Goal: Transaction & Acquisition: Book appointment/travel/reservation

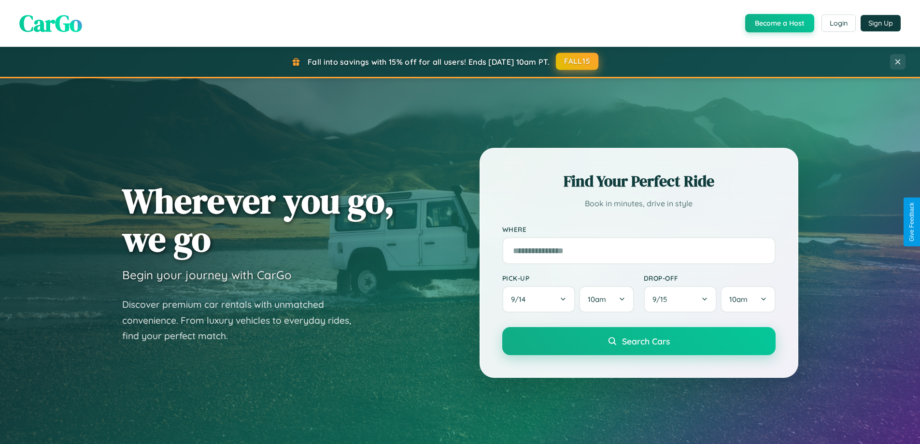
click at [578, 61] on button "FALL15" at bounding box center [577, 61] width 42 height 17
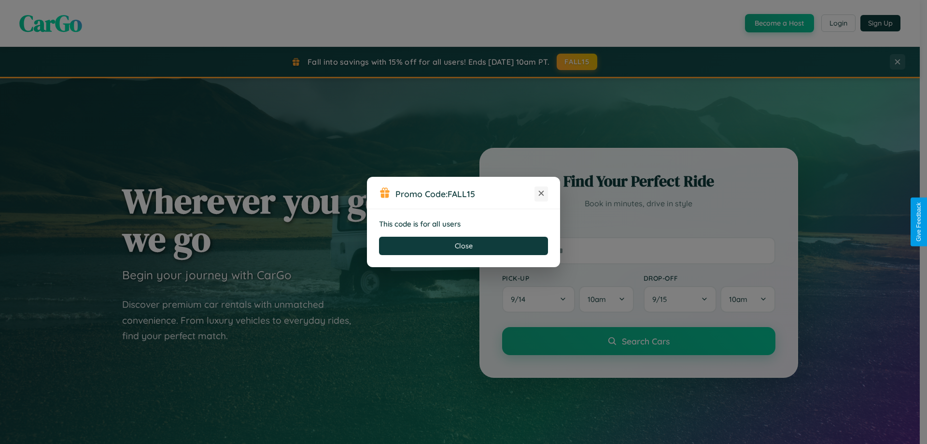
click at [541, 194] on icon at bounding box center [542, 193] width 10 height 10
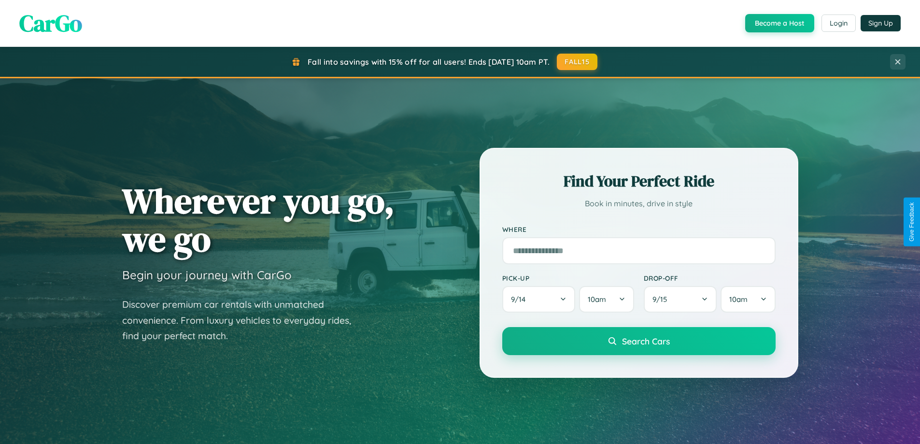
scroll to position [1552, 0]
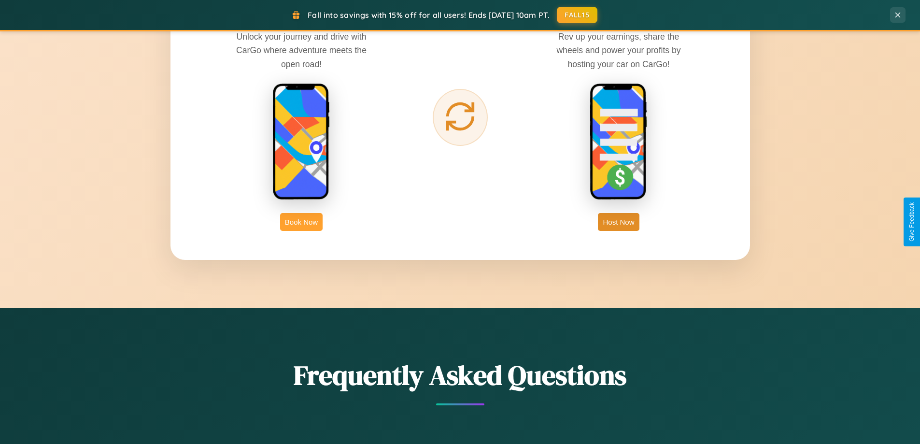
click at [301, 222] on button "Book Now" at bounding box center [301, 222] width 42 height 18
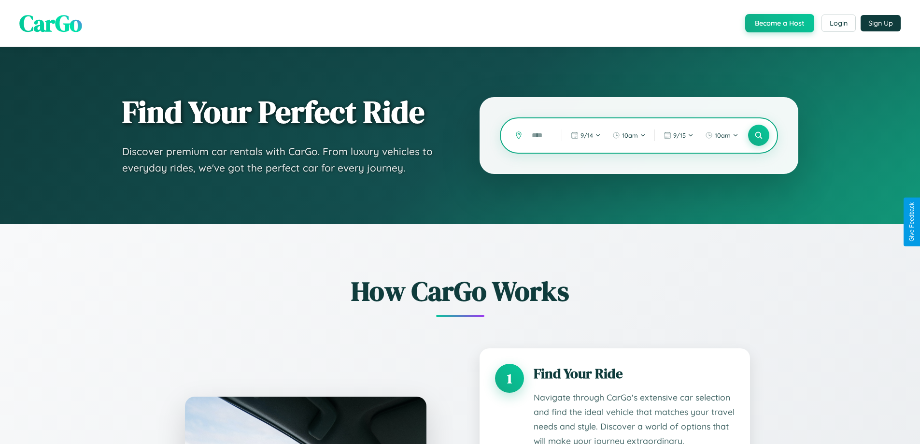
click at [539, 135] on input "text" at bounding box center [539, 135] width 25 height 17
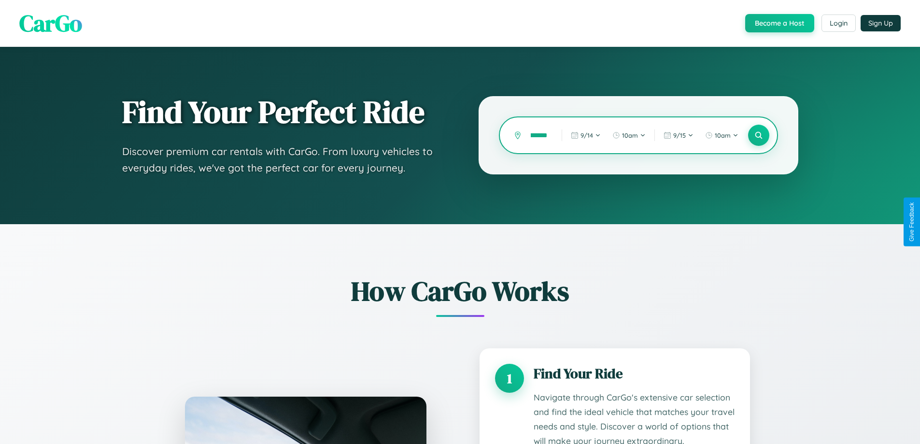
scroll to position [0, 23]
type input "**********"
click at [758, 135] on icon at bounding box center [758, 135] width 9 height 9
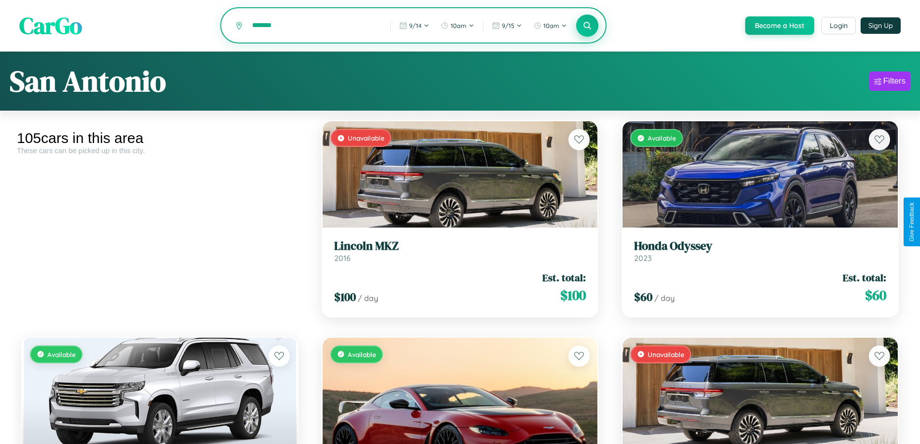
type input "*******"
click at [587, 26] on icon at bounding box center [587, 25] width 9 height 9
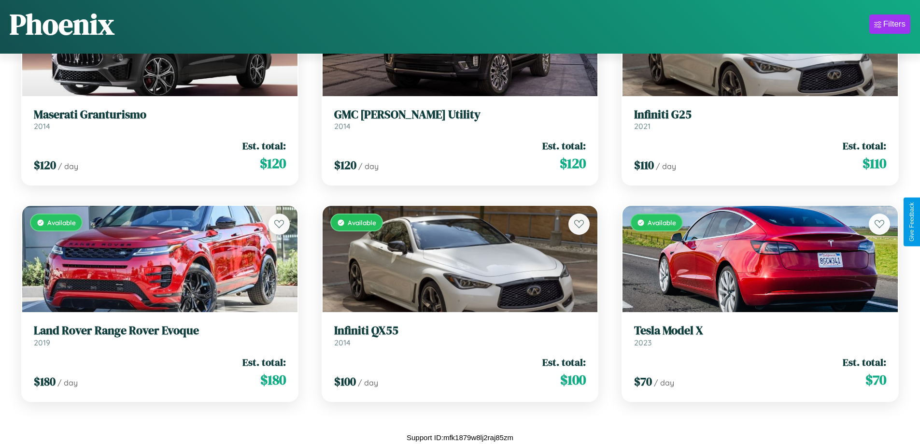
scroll to position [29, 0]
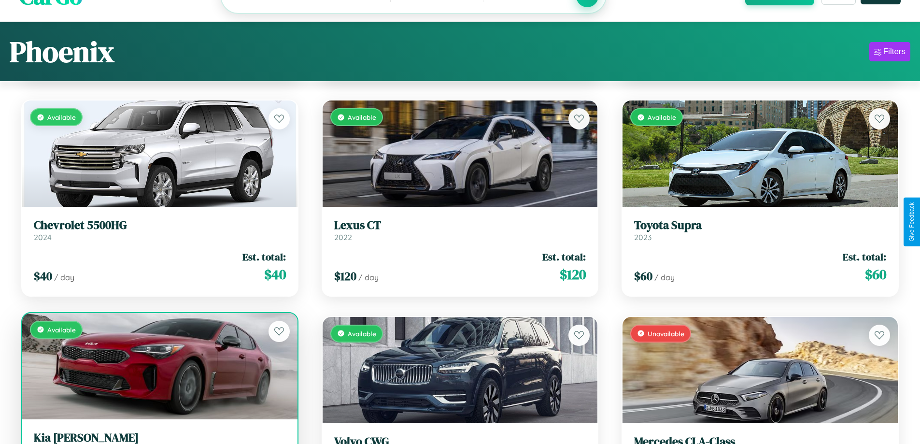
click at [158, 438] on h3 "[PERSON_NAME]" at bounding box center [160, 438] width 252 height 14
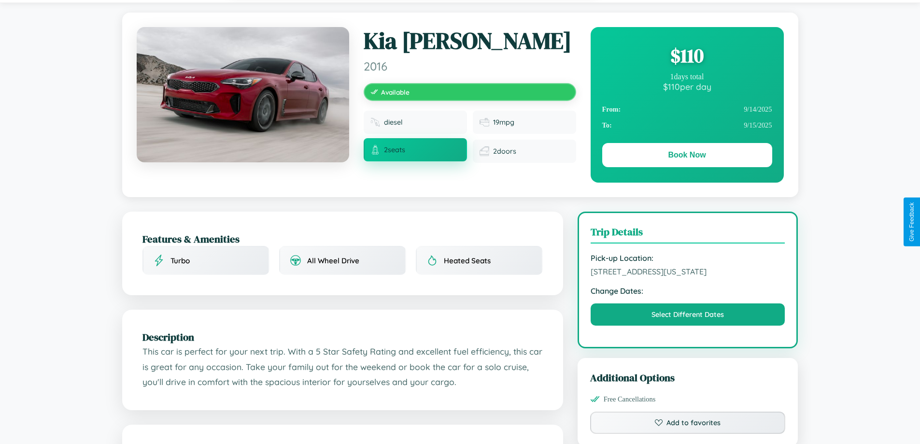
scroll to position [559, 0]
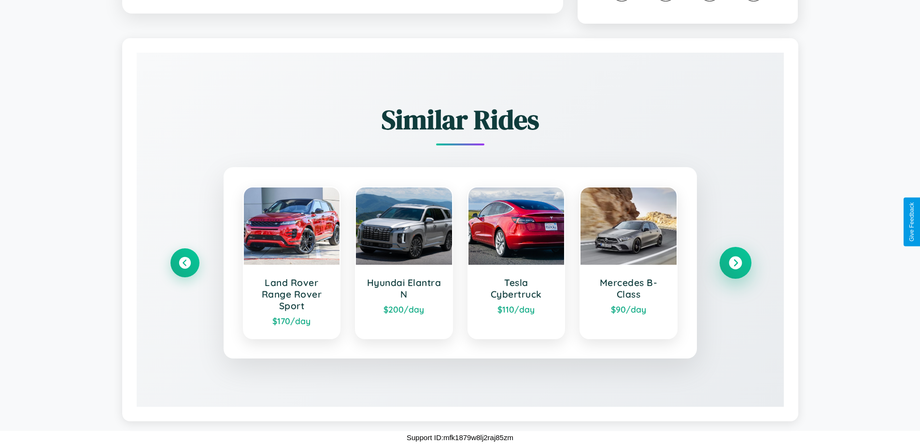
click at [735, 263] on icon at bounding box center [735, 262] width 13 height 13
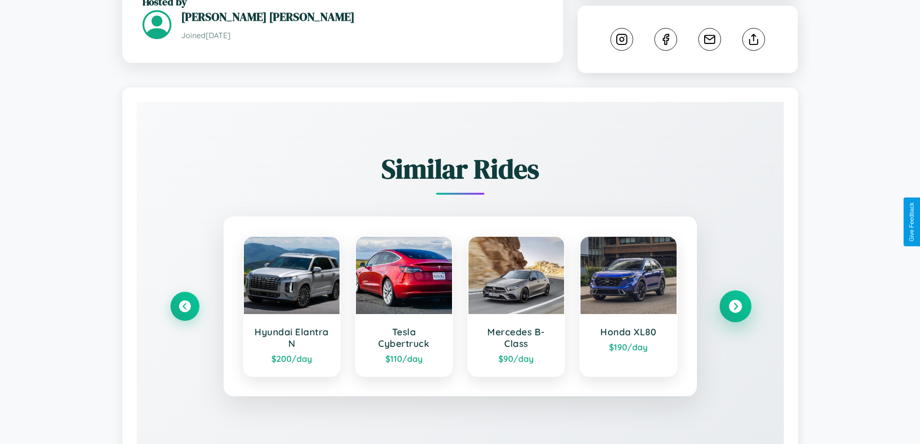
scroll to position [104, 0]
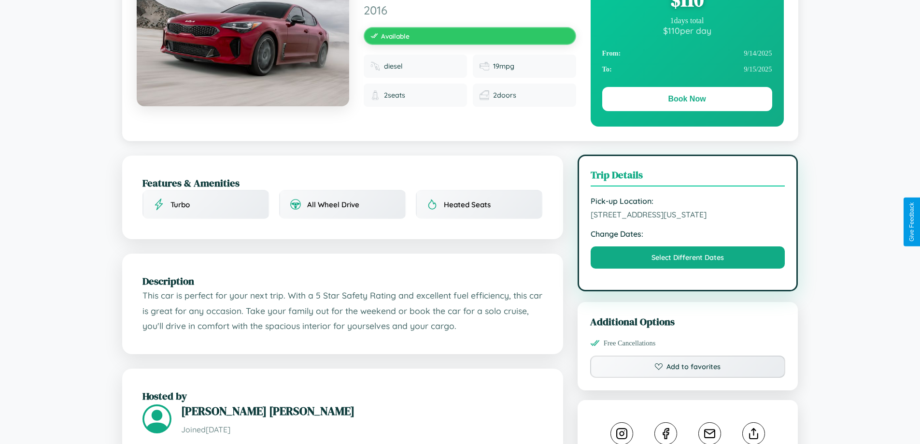
click at [688, 219] on span "7007 Park Avenue Phoenix Arizona United States 34215" at bounding box center [688, 215] width 195 height 10
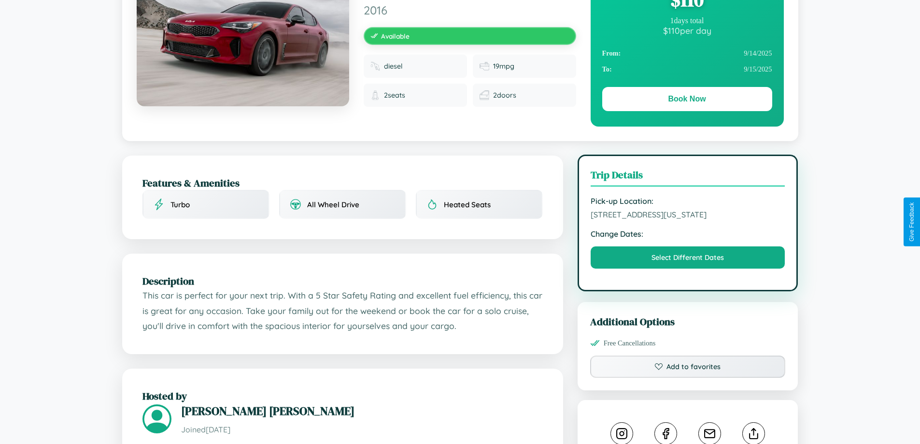
click at [688, 219] on span "7007 Park Avenue Phoenix Arizona United States 34215" at bounding box center [688, 215] width 195 height 10
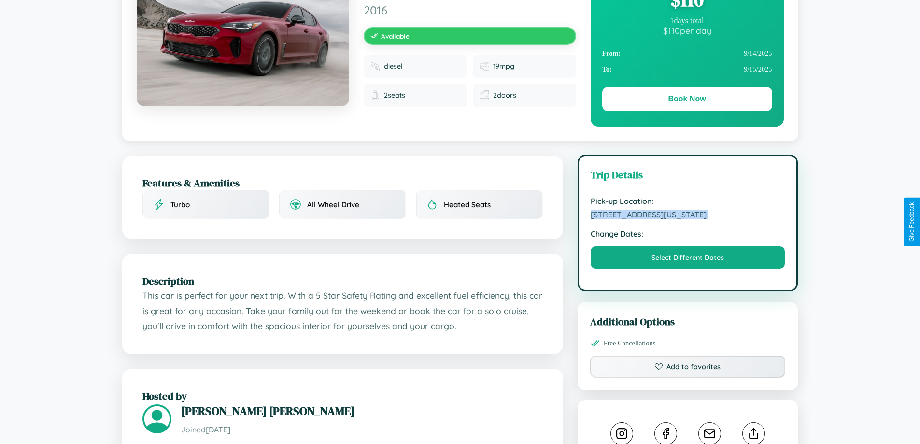
click at [688, 219] on span "7007 Park Avenue Phoenix Arizona United States 34215" at bounding box center [688, 215] width 195 height 10
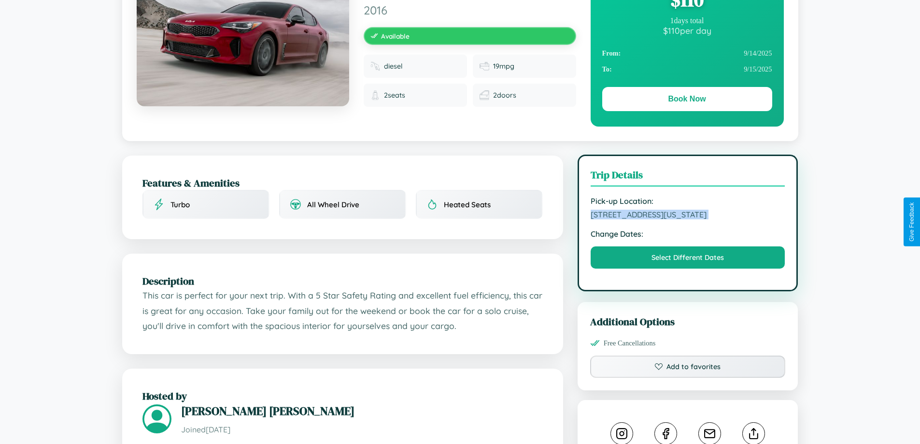
click at [688, 219] on span "7007 Park Avenue Phoenix Arizona United States 34215" at bounding box center [688, 215] width 195 height 10
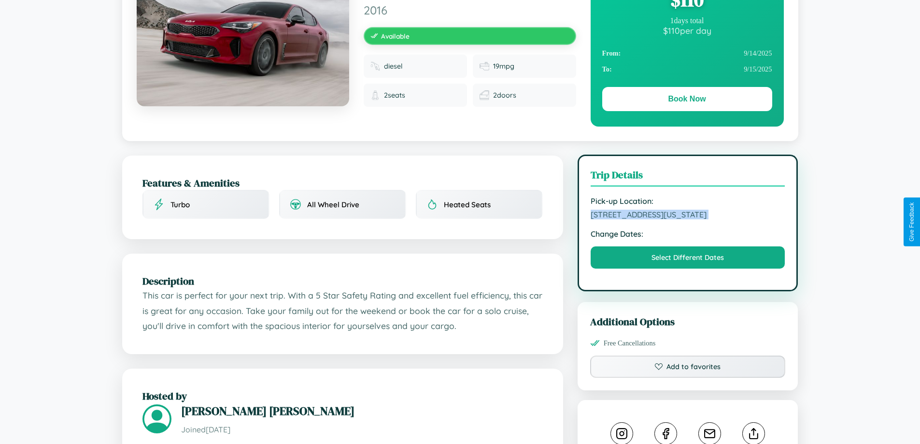
click at [688, 219] on span "7007 Park Avenue Phoenix Arizona United States 34215" at bounding box center [688, 215] width 195 height 10
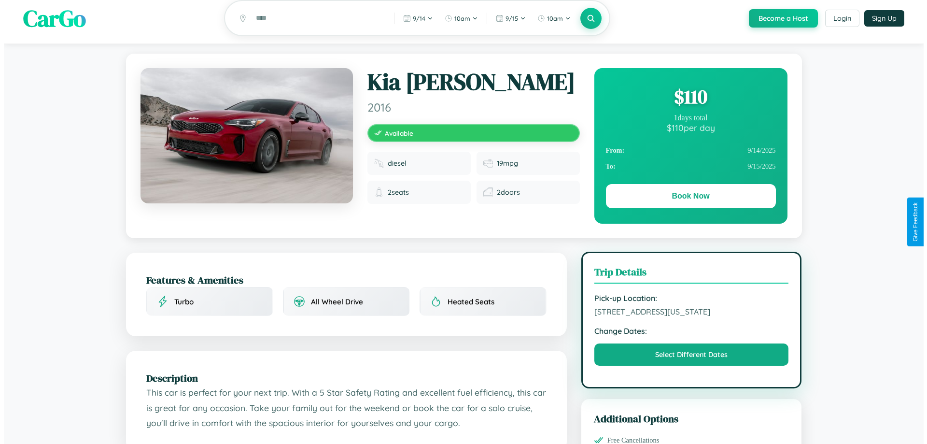
scroll to position [0, 0]
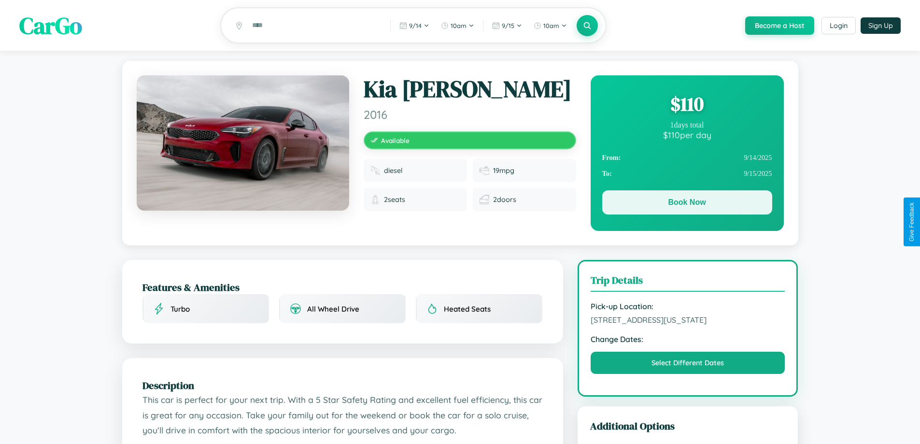
click at [687, 204] on button "Book Now" at bounding box center [687, 202] width 170 height 24
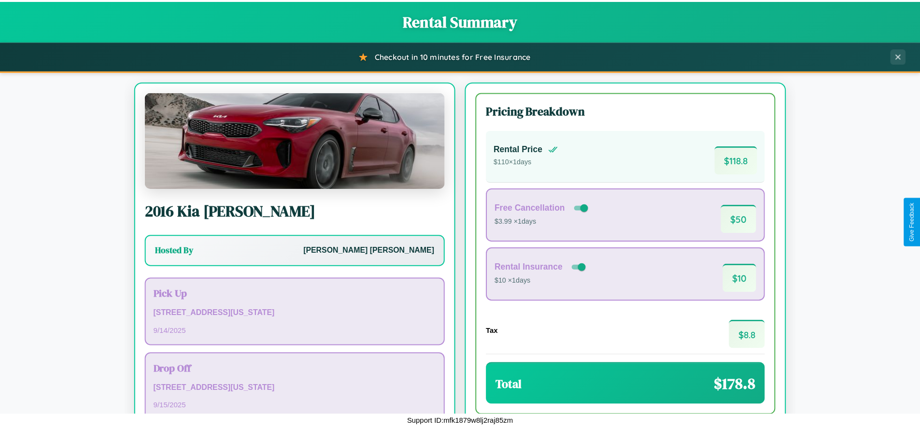
scroll to position [66, 0]
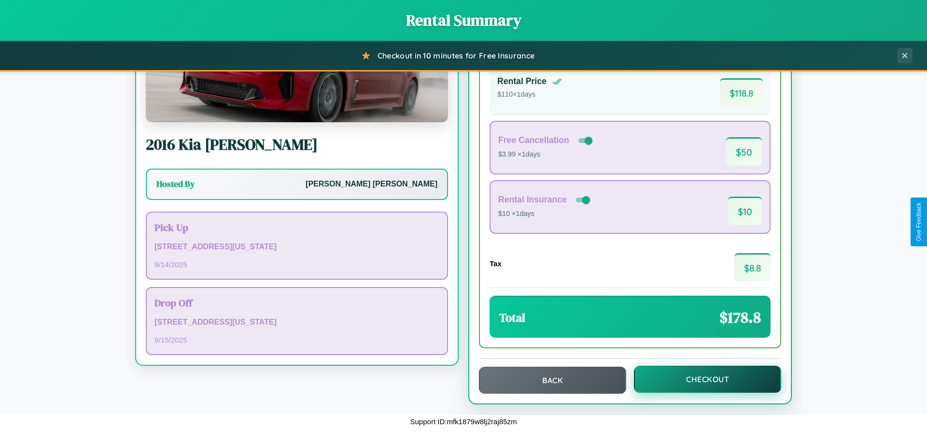
click at [701, 379] on button "Checkout" at bounding box center [707, 379] width 147 height 27
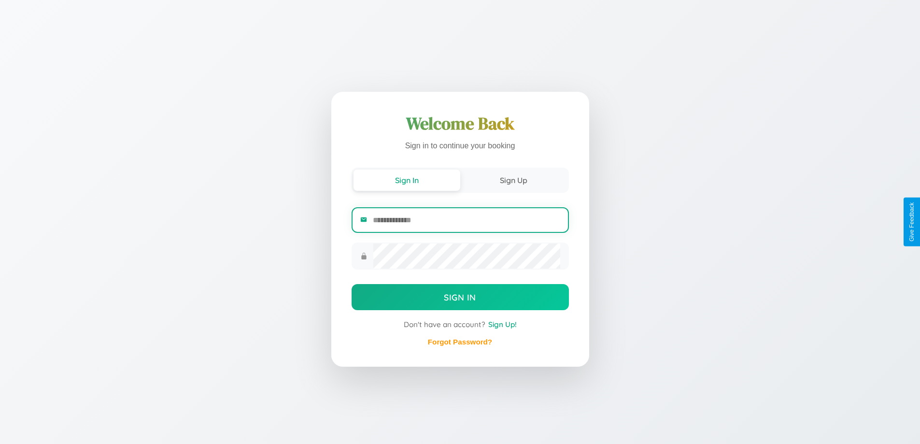
click at [466, 220] on input "email" at bounding box center [466, 220] width 187 height 24
type input "**********"
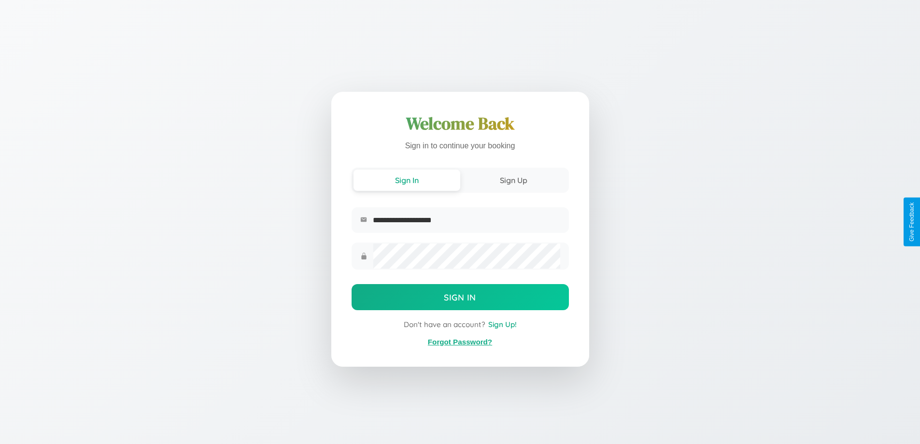
click at [460, 342] on link "Forgot Password?" at bounding box center [460, 342] width 64 height 8
